Goal: Transaction & Acquisition: Book appointment/travel/reservation

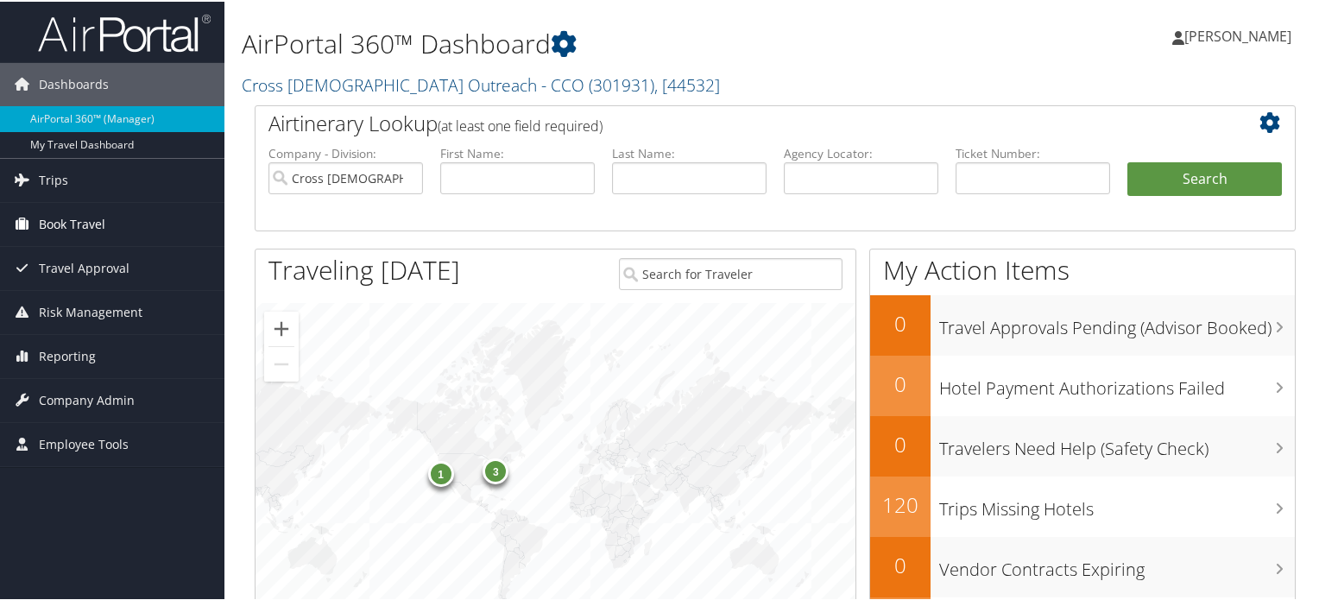
click at [74, 229] on span "Book Travel" at bounding box center [72, 222] width 66 height 43
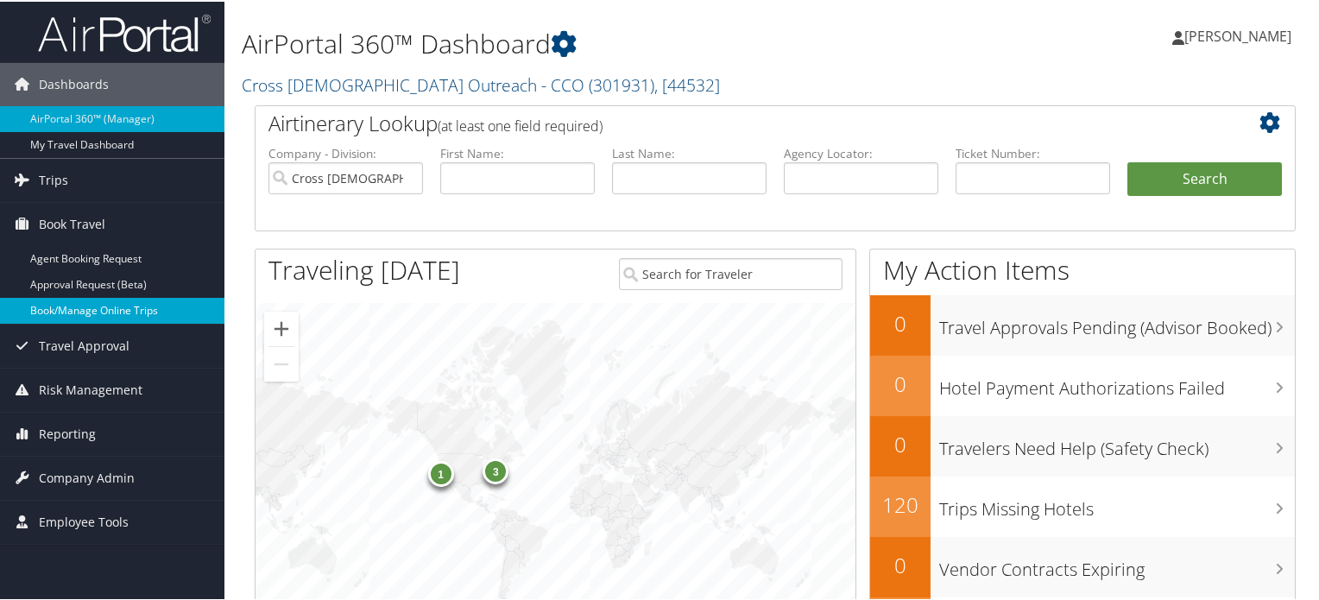
click at [109, 303] on link "Book/Manage Online Trips" at bounding box center [112, 309] width 224 height 26
